Goal: Task Accomplishment & Management: Manage account settings

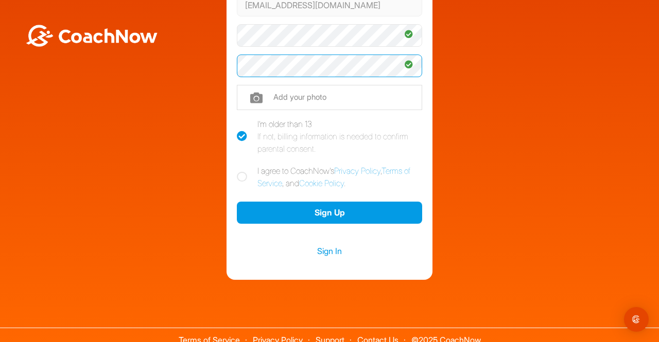
scroll to position [153, 0]
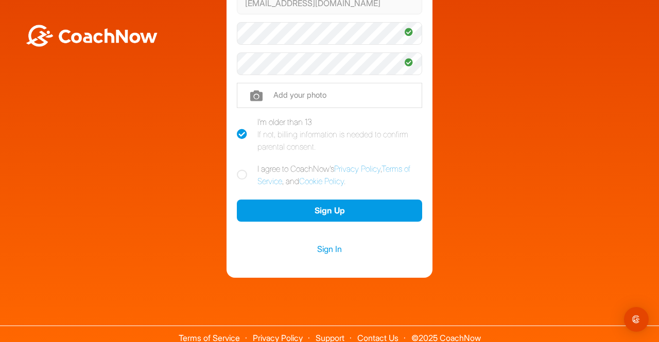
click at [237, 174] on icon at bounding box center [242, 175] width 10 height 10
click at [237, 169] on input "I agree to CoachNow's Privacy Policy , Terms of Service , and Cookie Policy ." at bounding box center [240, 166] width 7 height 7
checkbox input "true"
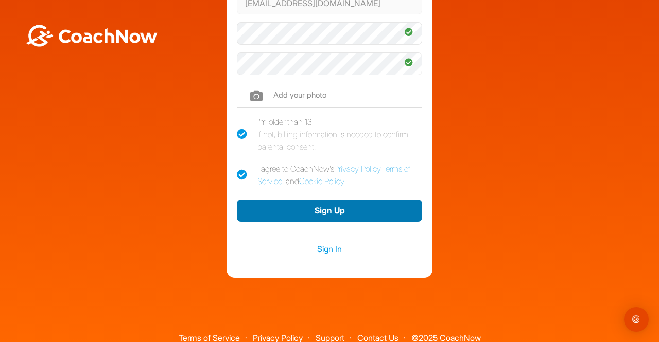
click at [269, 207] on button "Sign Up" at bounding box center [329, 211] width 185 height 22
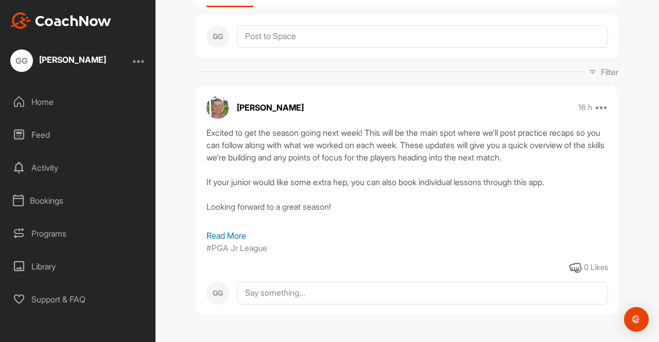
scroll to position [103, 0]
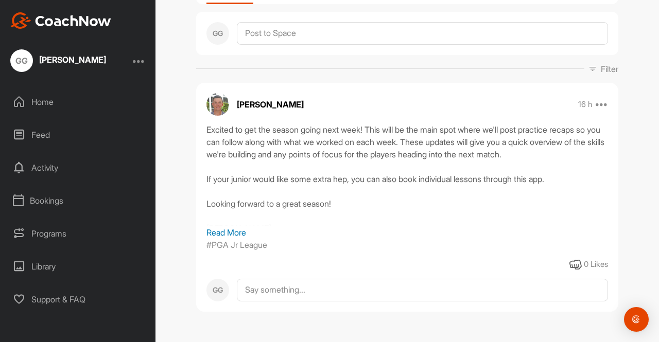
click at [138, 61] on div at bounding box center [139, 61] width 12 height 12
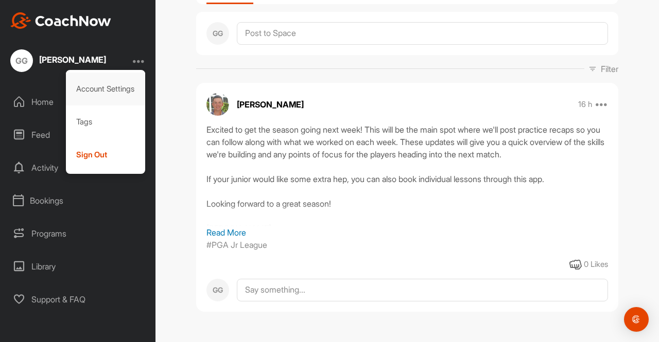
click at [107, 90] on div "Account Settings" at bounding box center [106, 89] width 80 height 33
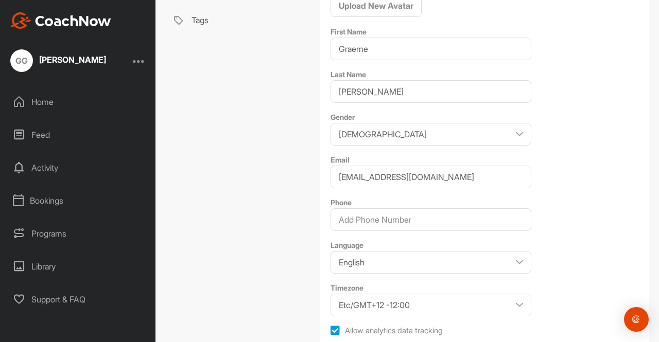
scroll to position [185, 0]
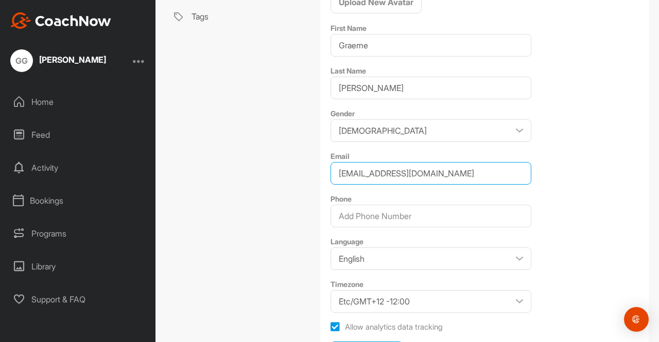
click at [505, 175] on input "[EMAIL_ADDRESS][DOMAIN_NAME]" at bounding box center [431, 173] width 201 height 23
type input "[EMAIL_ADDRESS][DOMAIN_NAME]; [EMAIL_ADDRESS][DOMAIN_NAME]"
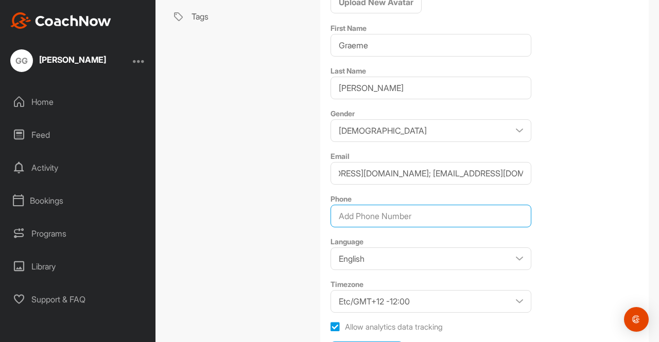
scroll to position [0, 0]
click at [386, 220] on input "Phone" at bounding box center [431, 216] width 201 height 23
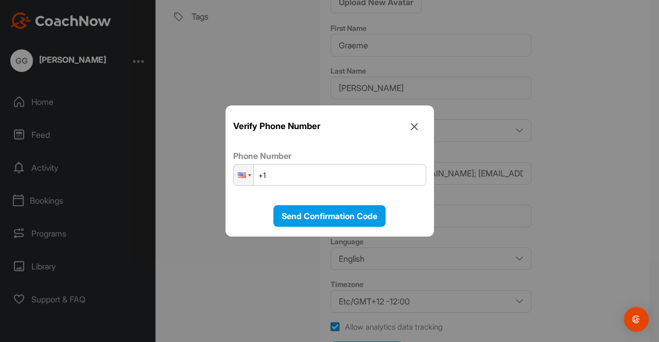
drag, startPoint x: 288, startPoint y: 178, endPoint x: 259, endPoint y: 204, distance: 38.6
click at [259, 204] on div "Verify Phone Number Phone Number Phone +1 Send Confirmation Code" at bounding box center [329, 171] width 193 height 112
click at [282, 175] on input "+1" at bounding box center [329, 175] width 193 height 22
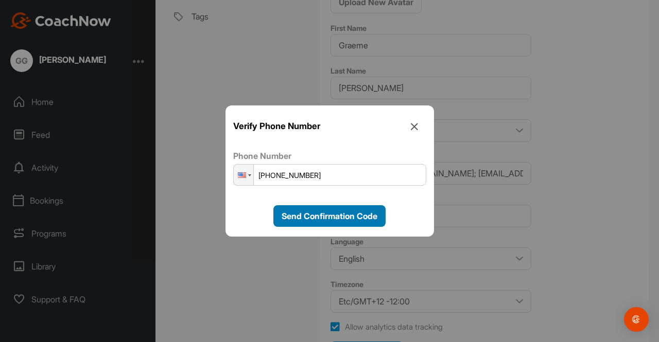
type input "[PHONE_NUMBER]"
click at [305, 213] on span "Send Confirmation Code" at bounding box center [330, 216] width 96 height 10
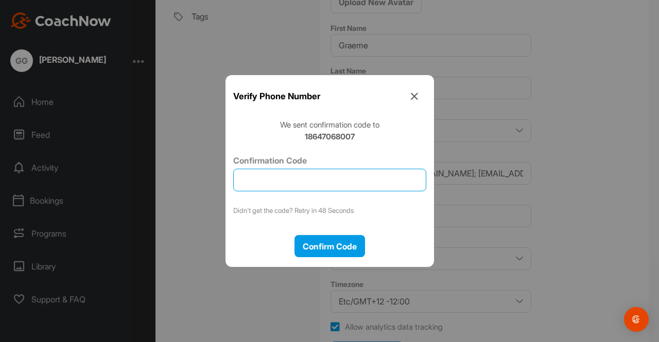
click at [277, 176] on input "Confirmation Code" at bounding box center [329, 180] width 193 height 23
type input "771867"
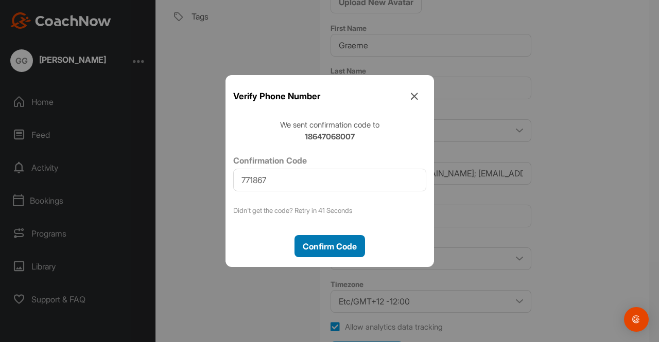
click at [322, 247] on span "Confirm Code" at bounding box center [330, 246] width 54 height 10
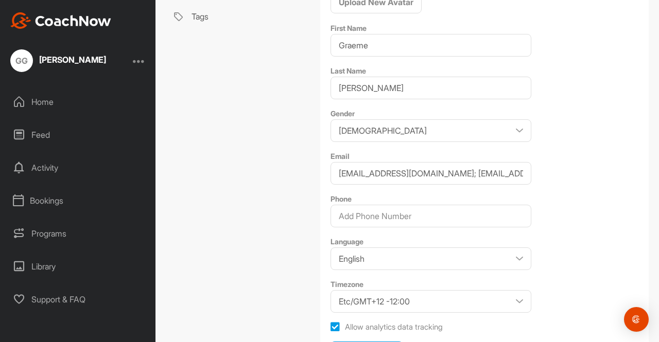
click at [649, 166] on div "Settings Profile Payments & Subscriptions Password Notifications Tags Profile P…" at bounding box center [407, 113] width 504 height 555
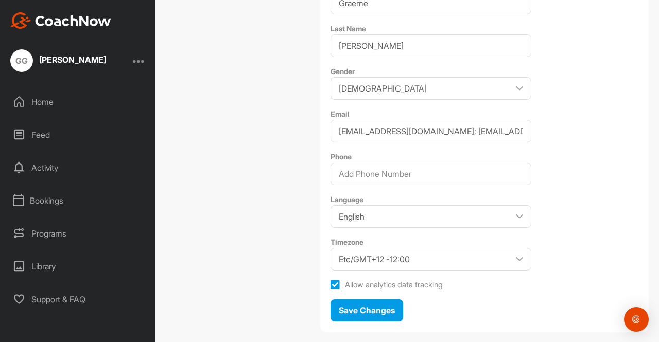
scroll to position [228, 0]
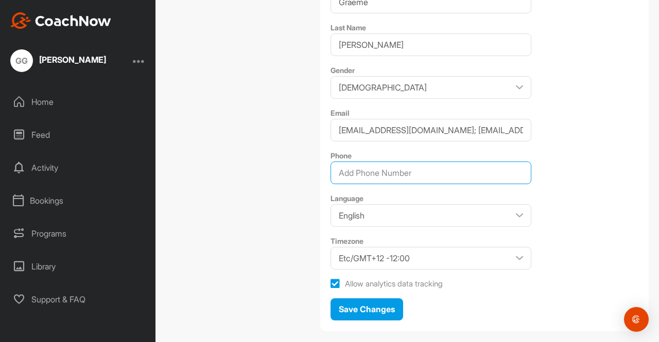
click at [367, 177] on input "Phone" at bounding box center [431, 173] width 201 height 23
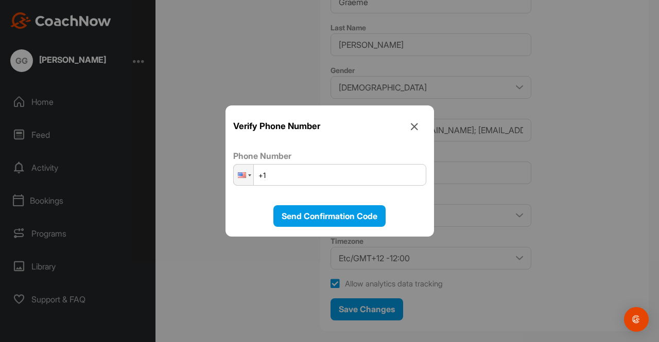
click at [261, 176] on input "+1" at bounding box center [329, 175] width 193 height 22
click at [268, 175] on input "+1" at bounding box center [329, 175] width 193 height 22
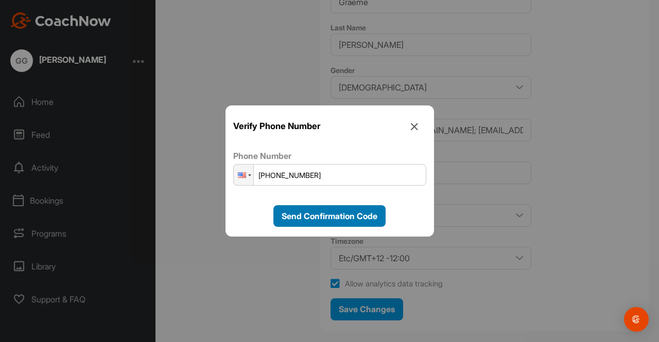
type input "[PHONE_NUMBER]"
click at [300, 219] on span "Send Confirmation Code" at bounding box center [330, 216] width 96 height 10
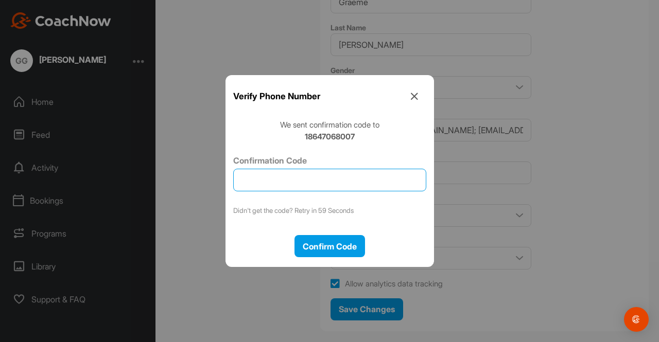
click at [263, 174] on input "Confirmation Code" at bounding box center [329, 180] width 193 height 23
type input "277846"
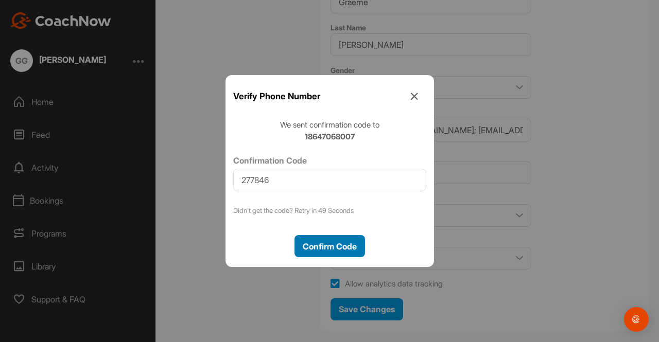
click at [328, 247] on span "Confirm Code" at bounding box center [330, 246] width 54 height 10
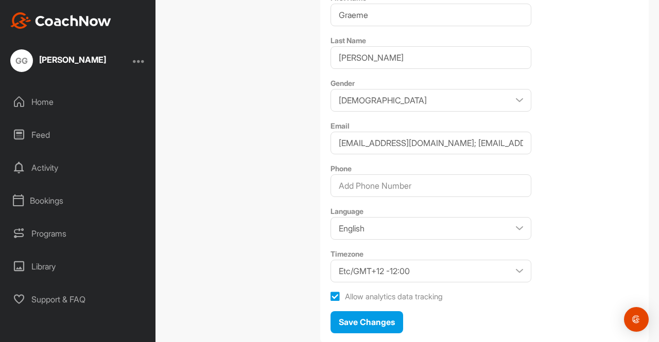
scroll to position [217, 0]
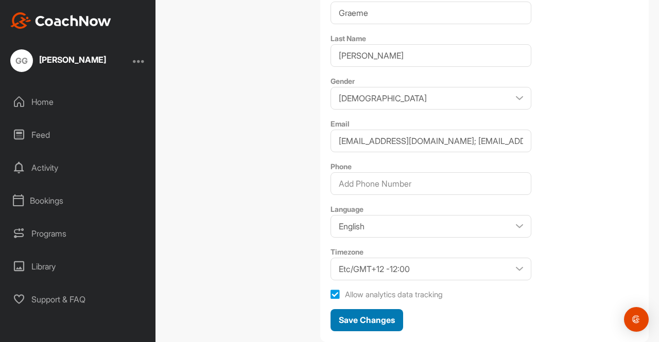
click at [372, 317] on span "Save Changes" at bounding box center [367, 320] width 56 height 10
click at [42, 107] on div "Home" at bounding box center [78, 102] width 145 height 26
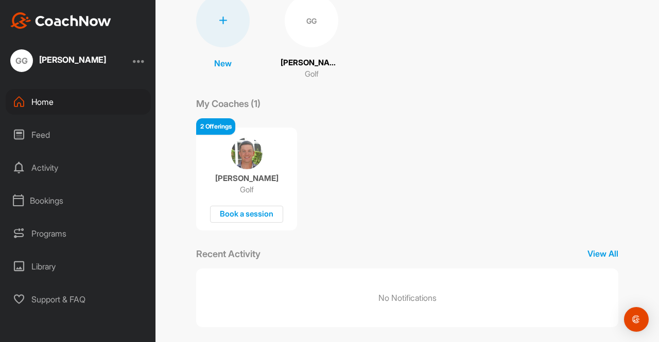
scroll to position [96, 0]
